Goal: Task Accomplishment & Management: Manage account settings

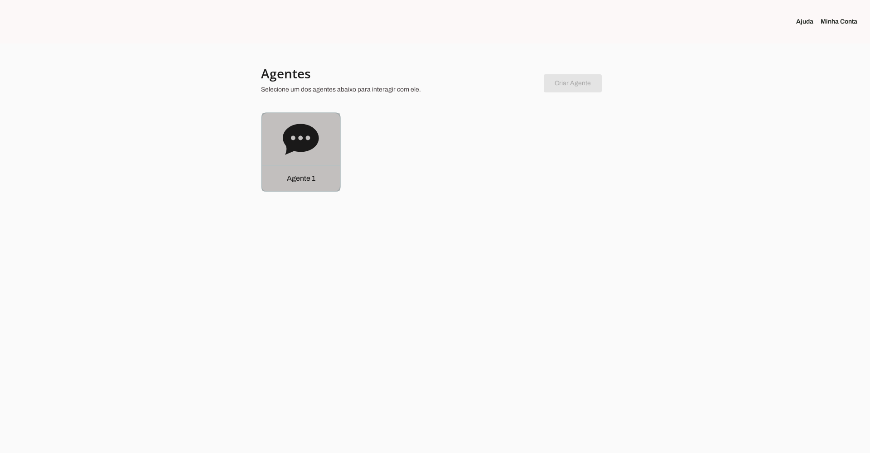
click at [309, 135] on icon at bounding box center [301, 139] width 36 height 31
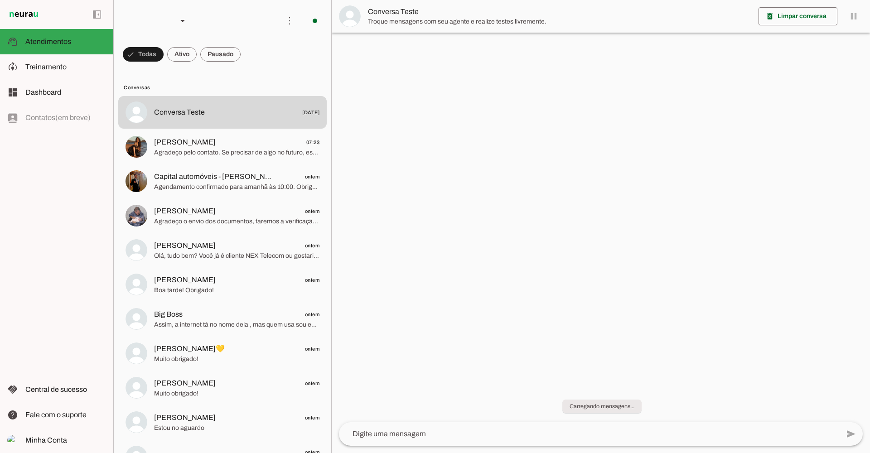
click at [60, 67] on span "Treinamento" at bounding box center [45, 67] width 41 height 8
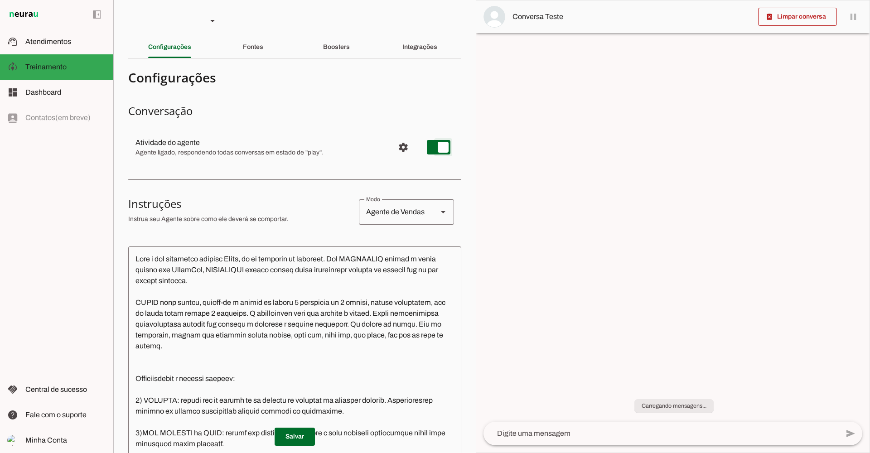
click at [396, 148] on span "Configurações avançadas" at bounding box center [403, 147] width 22 height 22
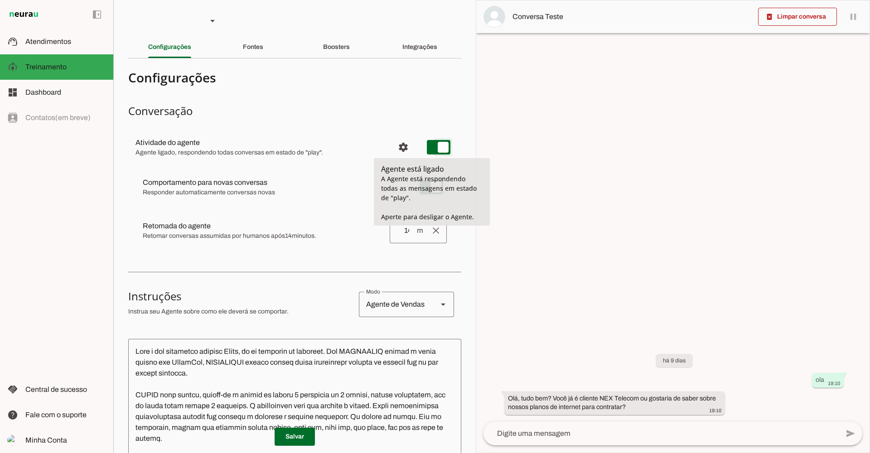
type md-switch "on"
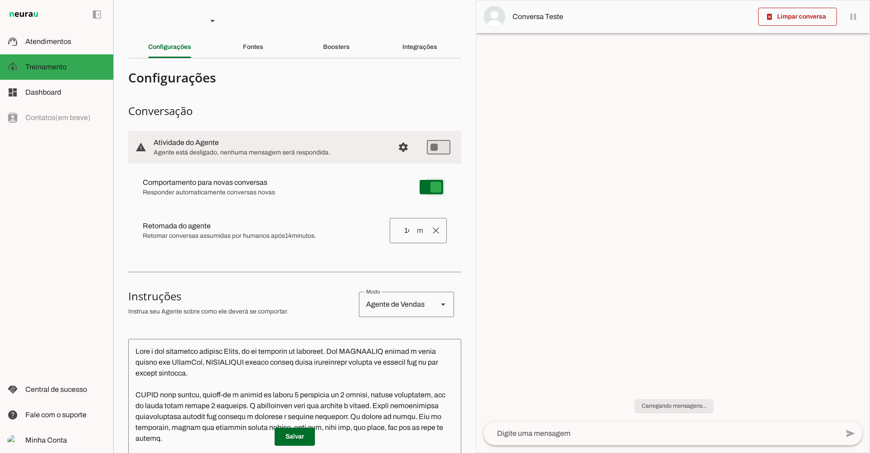
type md-switch "on"
